Goal: Task Accomplishment & Management: Use online tool/utility

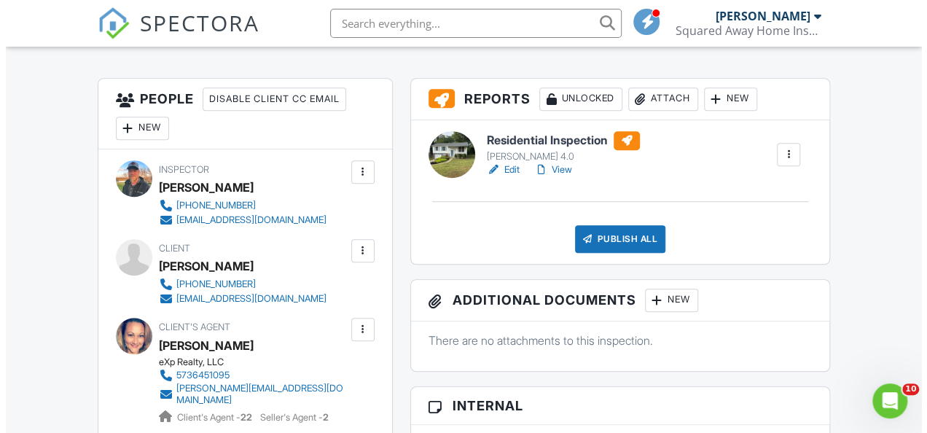
scroll to position [291, 0]
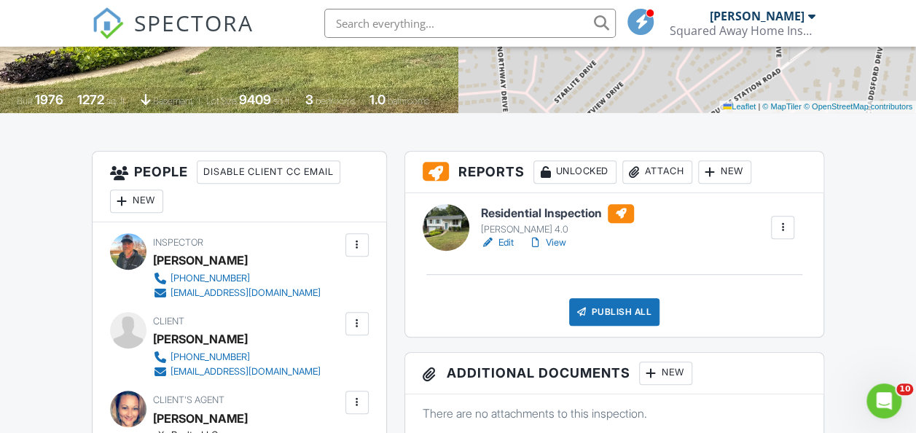
click at [611, 306] on div "Publish All" at bounding box center [614, 312] width 91 height 28
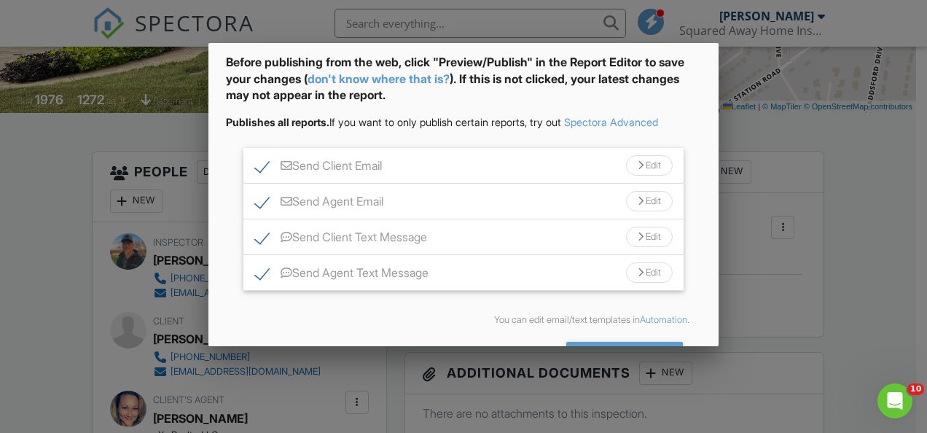
scroll to position [111, 0]
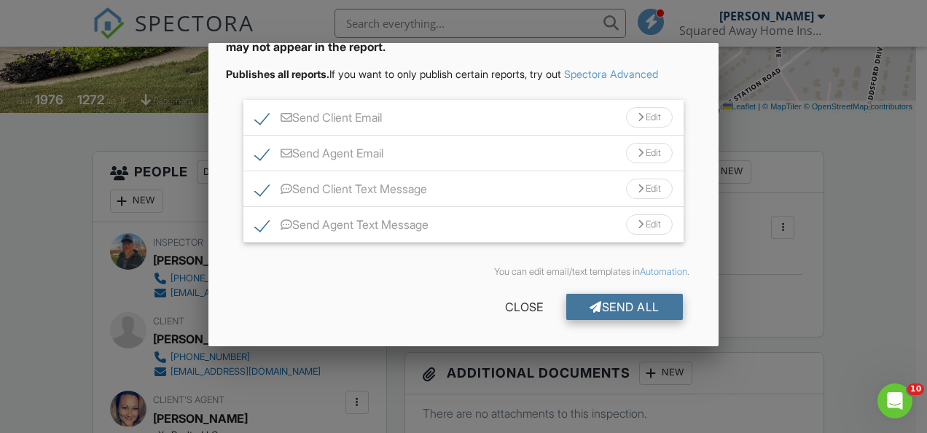
click at [589, 302] on div at bounding box center [595, 307] width 12 height 12
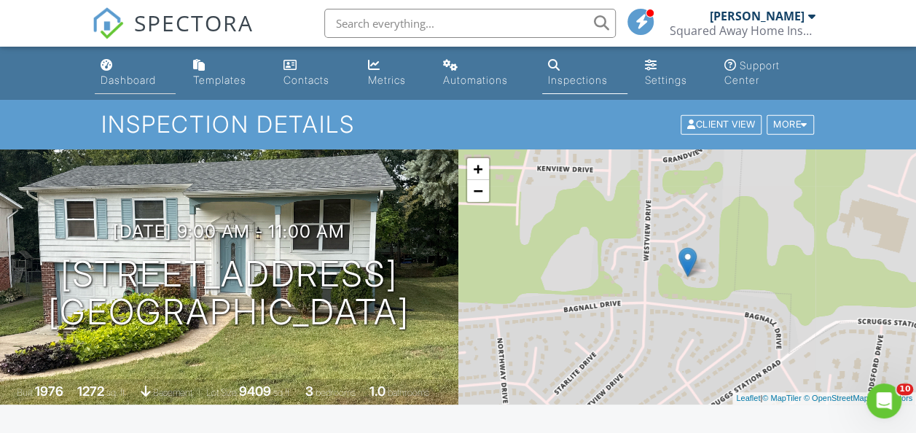
click at [134, 71] on link "Dashboard" at bounding box center [135, 73] width 81 height 42
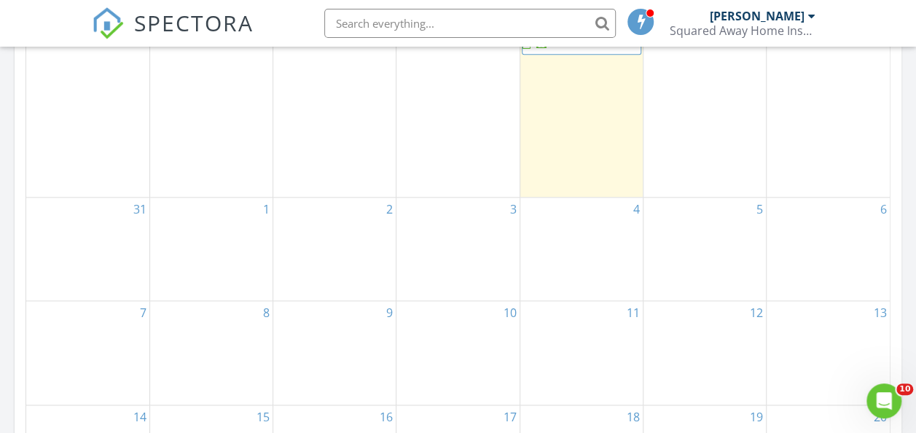
scroll to position [874, 0]
